Goal: Transaction & Acquisition: Download file/media

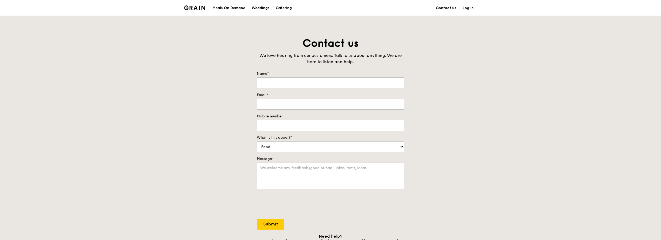
click at [201, 6] on img at bounding box center [194, 7] width 21 height 5
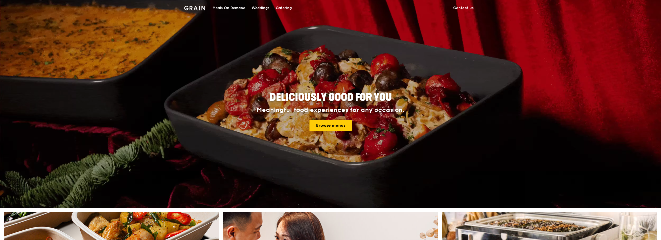
click at [233, 12] on div "Meals On Demand" at bounding box center [228, 8] width 33 height 16
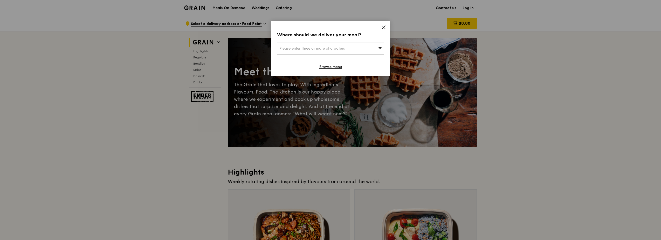
click at [378, 26] on div "Where should we deliver your meal? Please enter three or more characters Browse…" at bounding box center [330, 48] width 119 height 55
click at [382, 27] on div "Where should we deliver your meal? Please enter three or more characters Browse…" at bounding box center [330, 48] width 119 height 55
click at [385, 28] on icon at bounding box center [383, 27] width 5 height 5
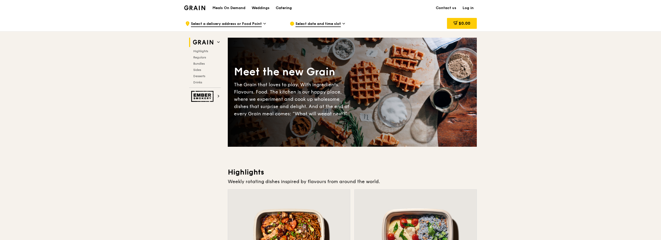
click at [287, 11] on div "Catering" at bounding box center [284, 8] width 16 height 16
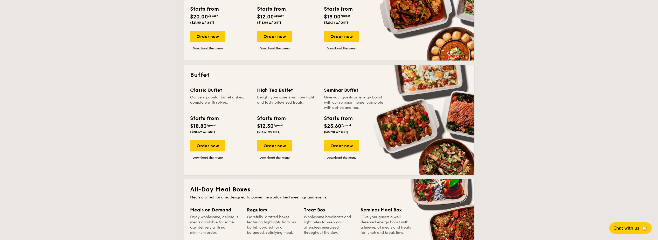
scroll to position [181, 0]
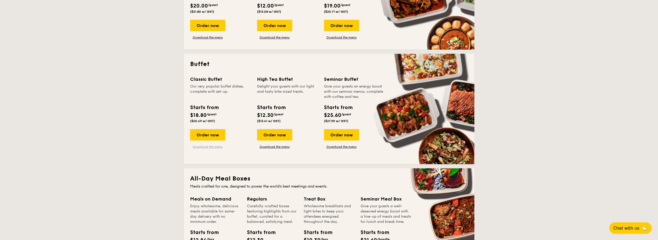
click at [217, 146] on link "Download the menu" at bounding box center [207, 146] width 35 height 4
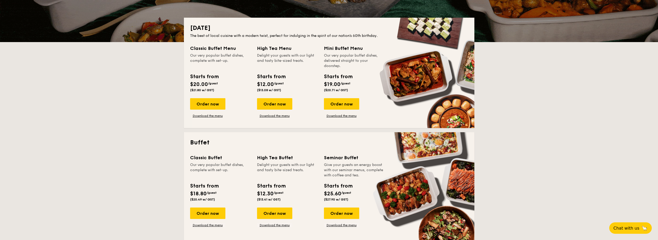
scroll to position [78, 0]
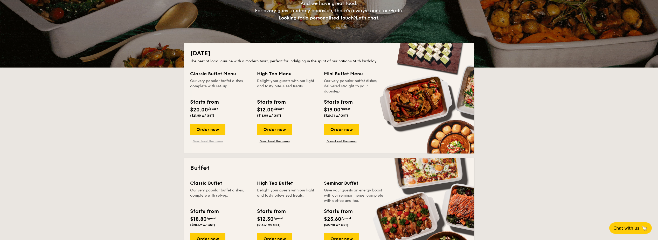
click at [217, 141] on link "Download the menu" at bounding box center [207, 141] width 35 height 4
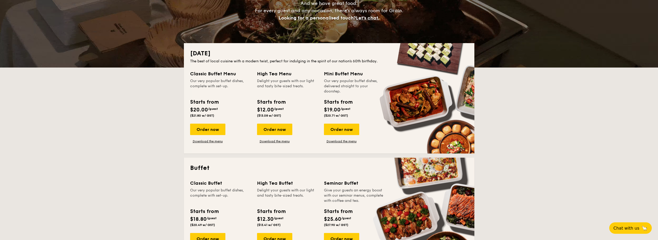
scroll to position [130, 0]
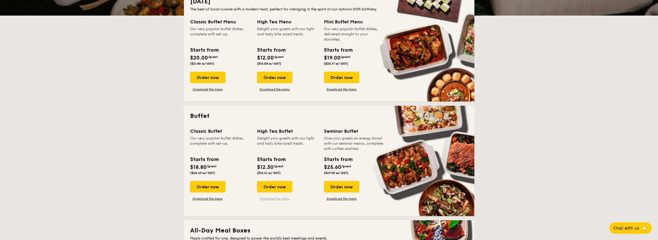
click at [260, 198] on link "Download the menu" at bounding box center [274, 198] width 35 height 4
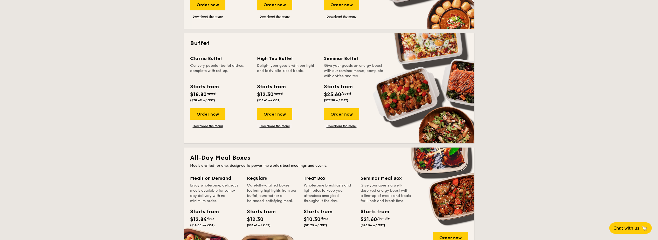
scroll to position [233, 0]
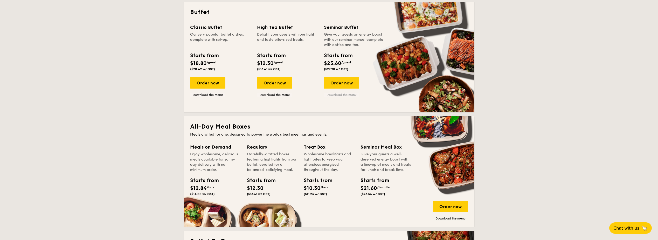
click at [339, 94] on link "Download the menu" at bounding box center [341, 95] width 35 height 4
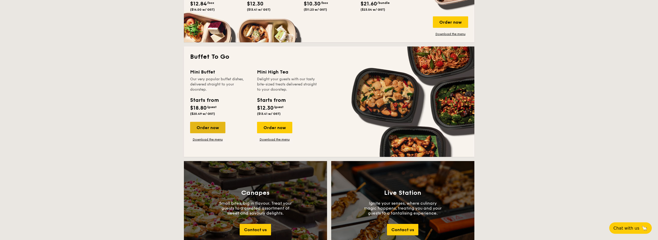
scroll to position [415, 0]
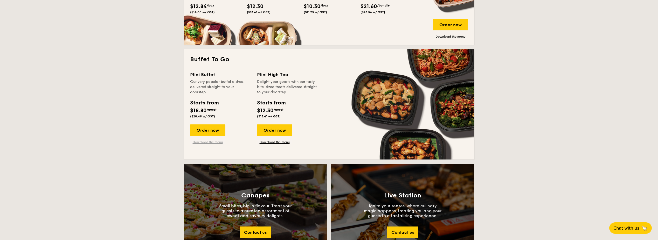
click at [211, 141] on link "Download the menu" at bounding box center [207, 142] width 35 height 4
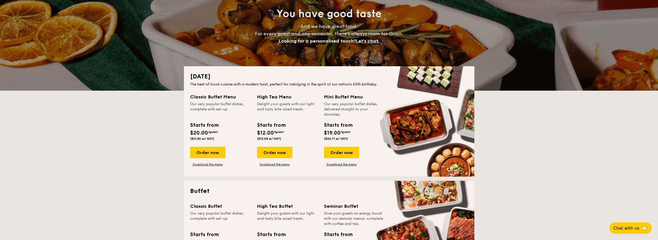
scroll to position [130, 0]
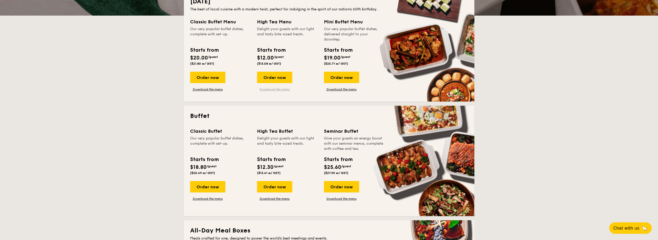
click at [266, 89] on link "Download the menu" at bounding box center [274, 89] width 35 height 4
click at [214, 91] on link "Download the menu" at bounding box center [207, 89] width 35 height 4
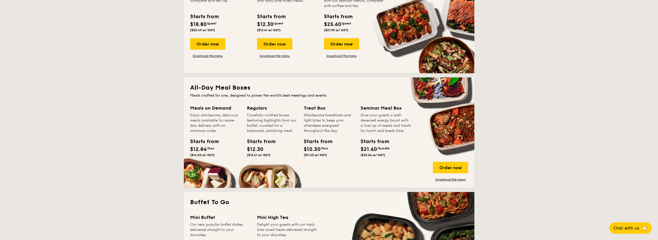
scroll to position [259, 0]
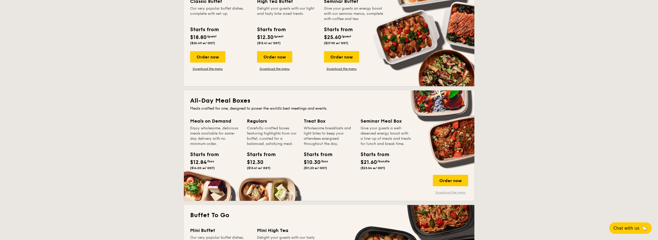
click at [441, 190] on link "Download the menu" at bounding box center [450, 192] width 35 height 4
